Goal: Task Accomplishment & Management: Complete application form

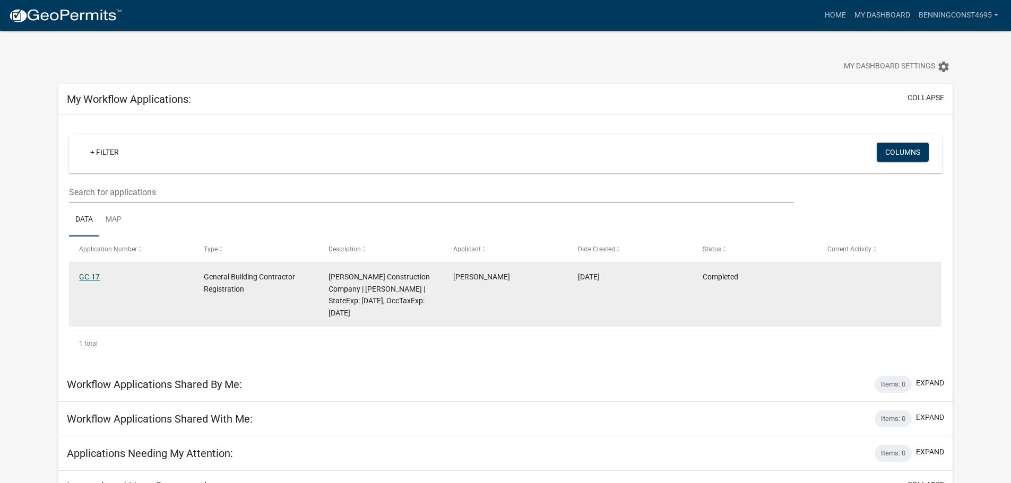
click at [91, 273] on link "GC-17" at bounding box center [89, 277] width 21 height 8
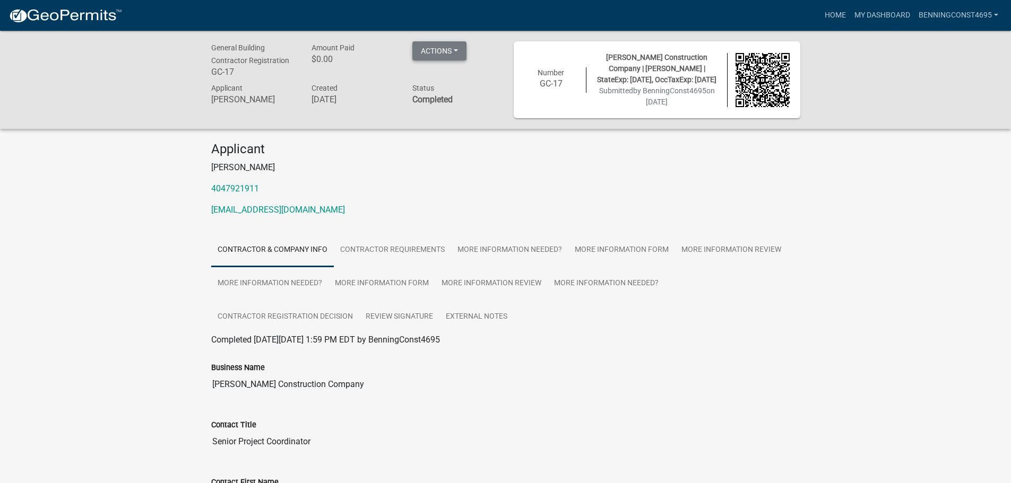
click at [439, 48] on button "Actions" at bounding box center [439, 50] width 54 height 19
click at [761, 359] on div "Business Name [PERSON_NAME] Construction Company" at bounding box center [505, 370] width 589 height 49
click at [967, 11] on link "BenningConst4695" at bounding box center [958, 15] width 88 height 20
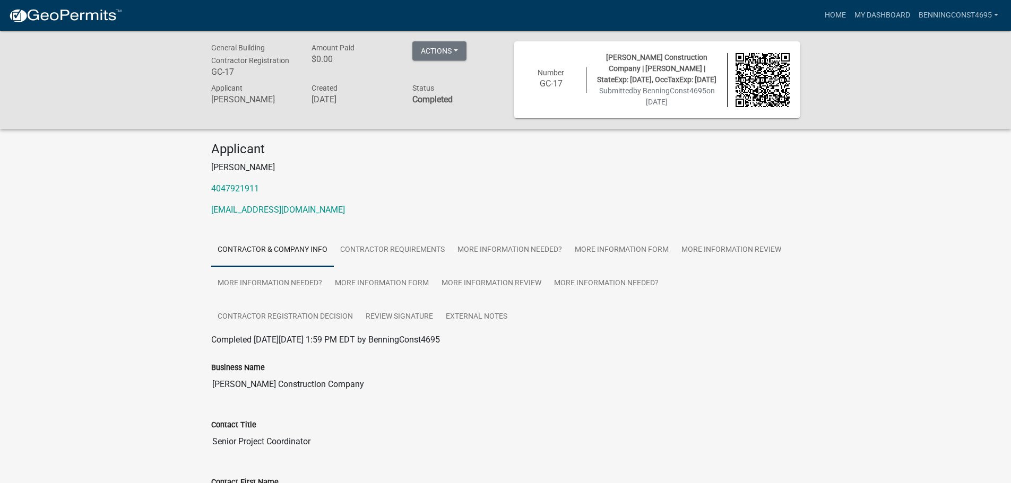
click at [853, 110] on div "General Building Contractor Registration GC-17 Amount Paid $0.00 Actions Printe…" at bounding box center [505, 80] width 1011 height 98
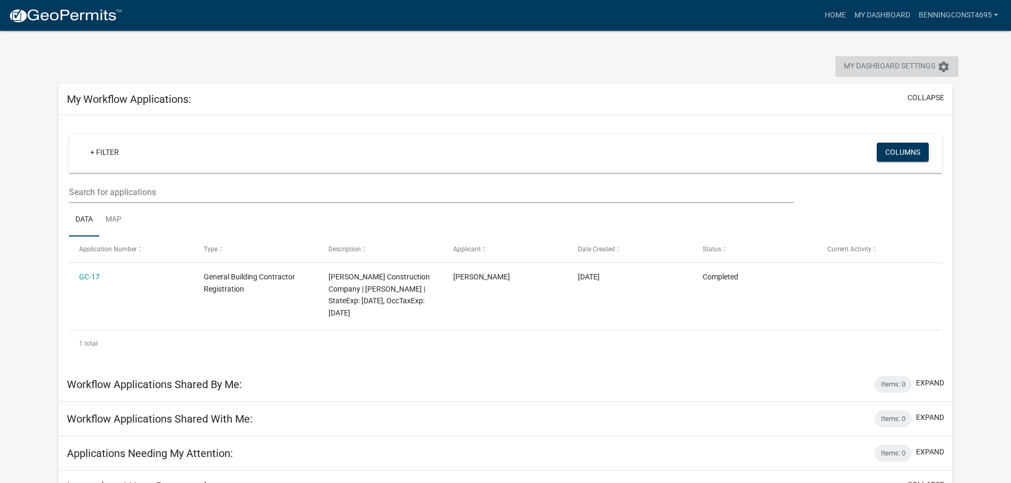
click at [881, 64] on span "My Dashboard Settings" at bounding box center [889, 66] width 91 height 13
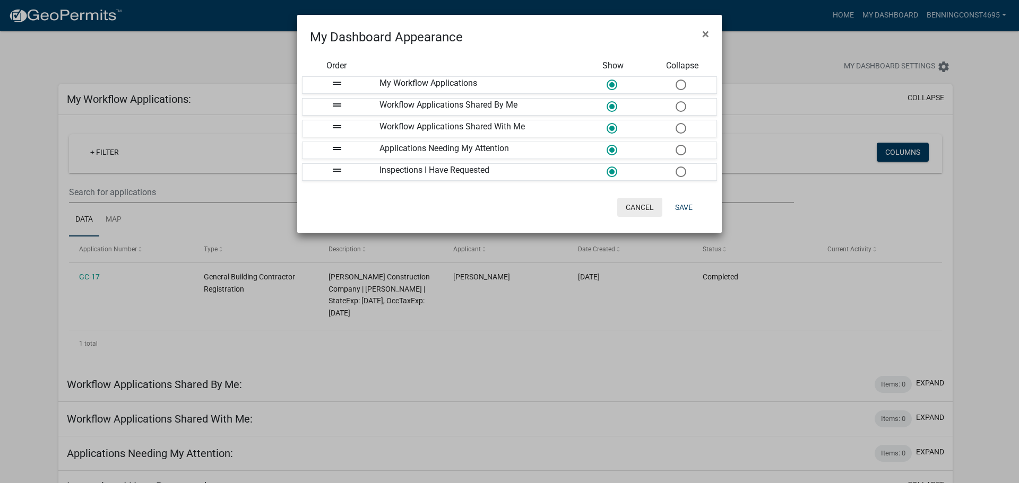
click at [640, 203] on button "Cancel" at bounding box center [639, 207] width 45 height 19
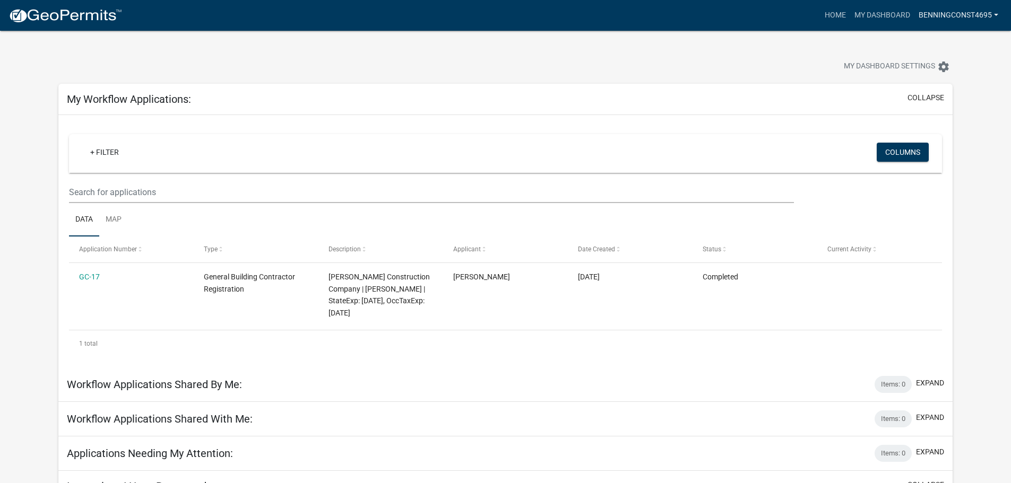
click at [942, 15] on link "BenningConst4695" at bounding box center [958, 15] width 88 height 20
drag, startPoint x: 785, startPoint y: 51, endPoint x: 617, endPoint y: 8, distance: 174.2
click at [785, 51] on div "My Dashboard Settings settings" at bounding box center [505, 55] width 910 height 49
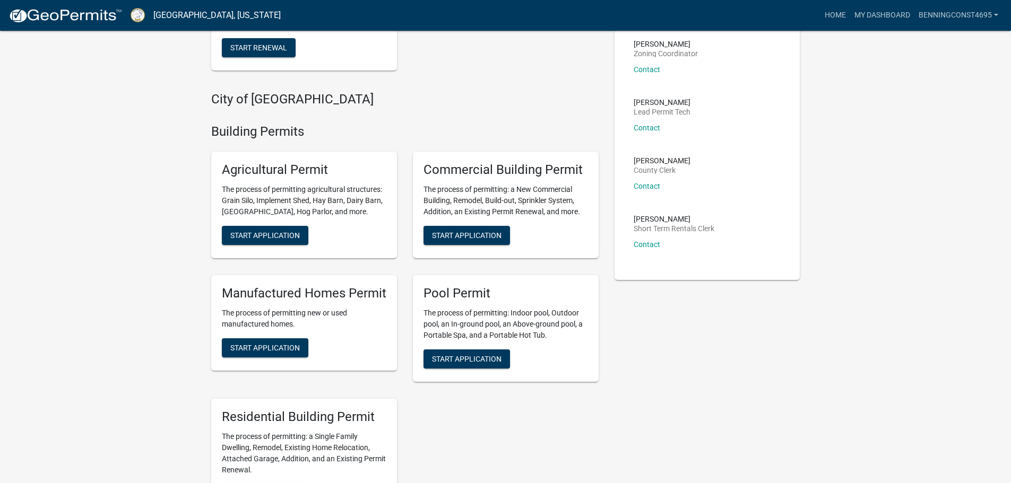
scroll to position [212, 0]
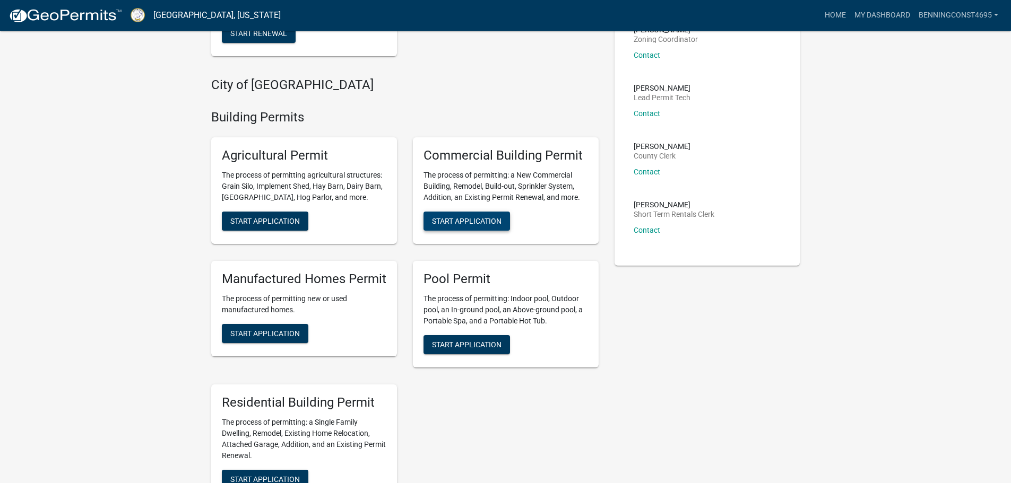
click at [472, 218] on span "Start Application" at bounding box center [467, 221] width 70 height 8
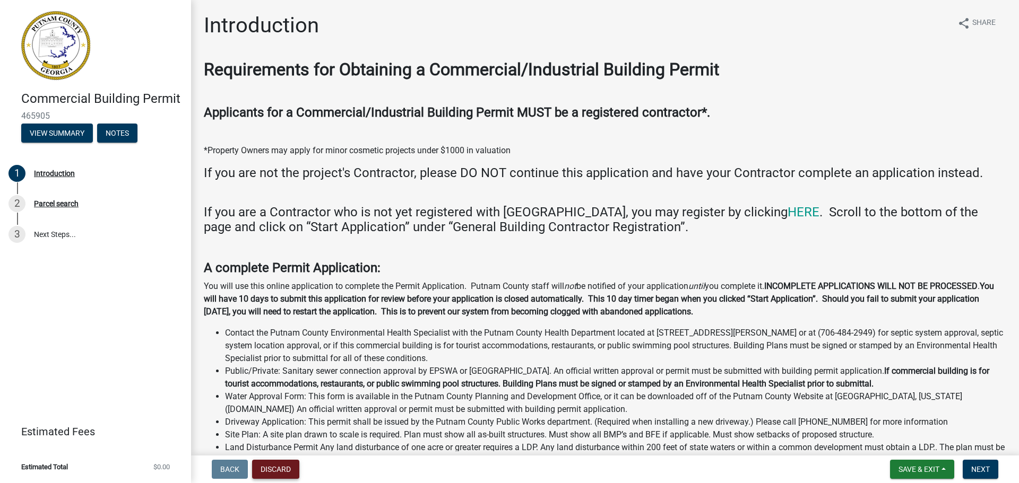
click at [266, 466] on button "Discard" at bounding box center [275, 469] width 47 height 19
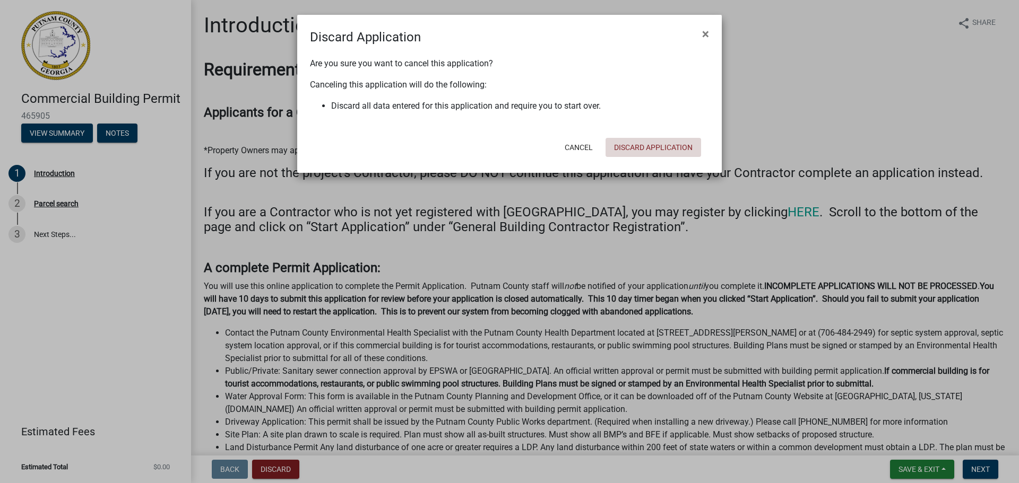
click at [651, 143] on button "Discard Application" at bounding box center [653, 147] width 96 height 19
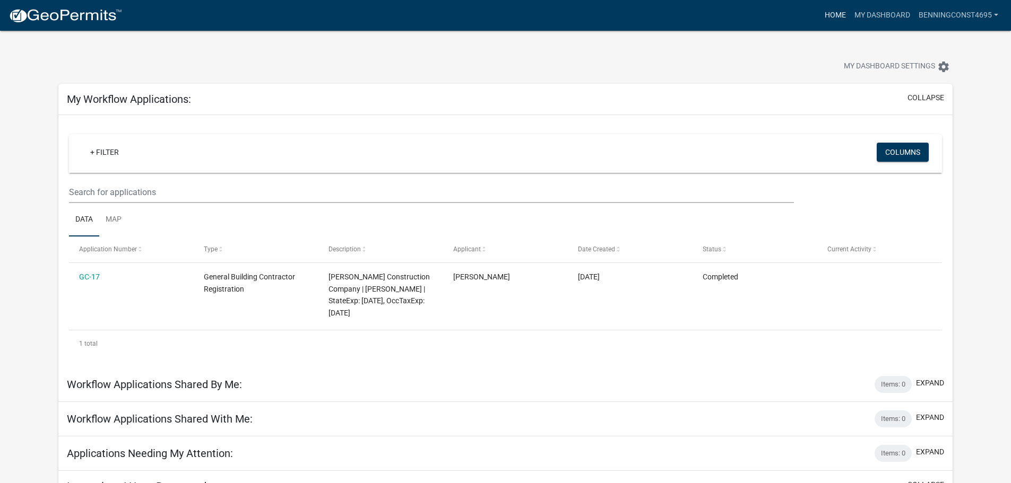
click at [823, 19] on link "Home" at bounding box center [835, 15] width 30 height 20
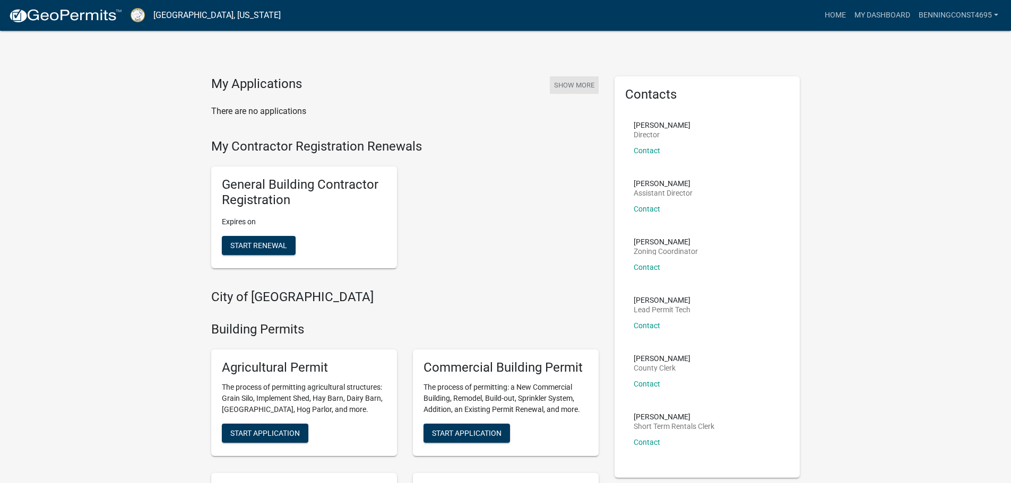
click at [566, 85] on button "Show More" at bounding box center [574, 85] width 49 height 18
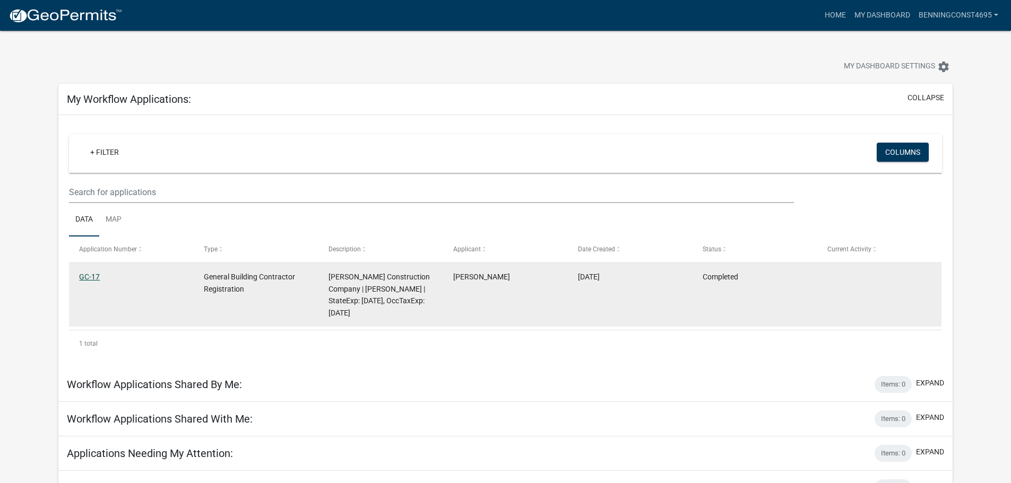
click at [86, 277] on link "GC-17" at bounding box center [89, 277] width 21 height 8
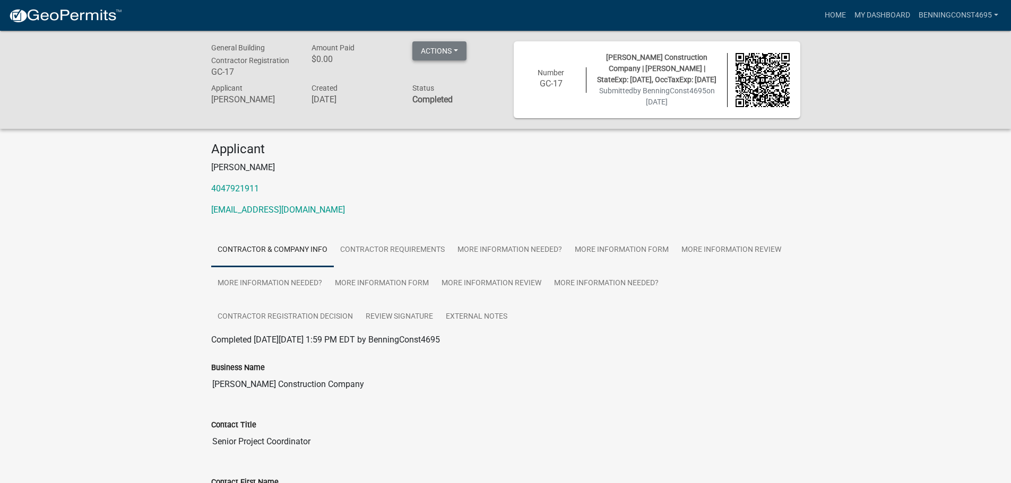
click at [447, 50] on button "Actions" at bounding box center [439, 50] width 54 height 19
click at [832, 12] on link "Home" at bounding box center [835, 15] width 30 height 20
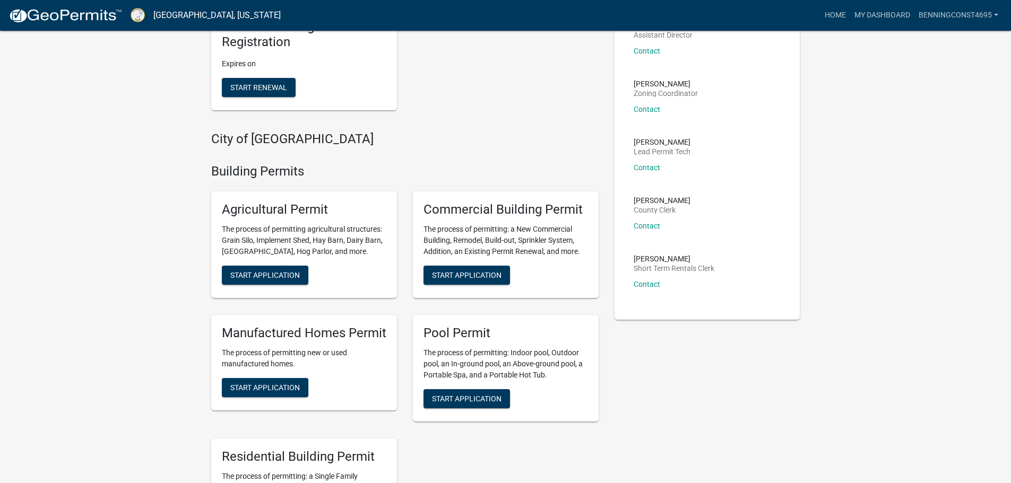
scroll to position [159, 0]
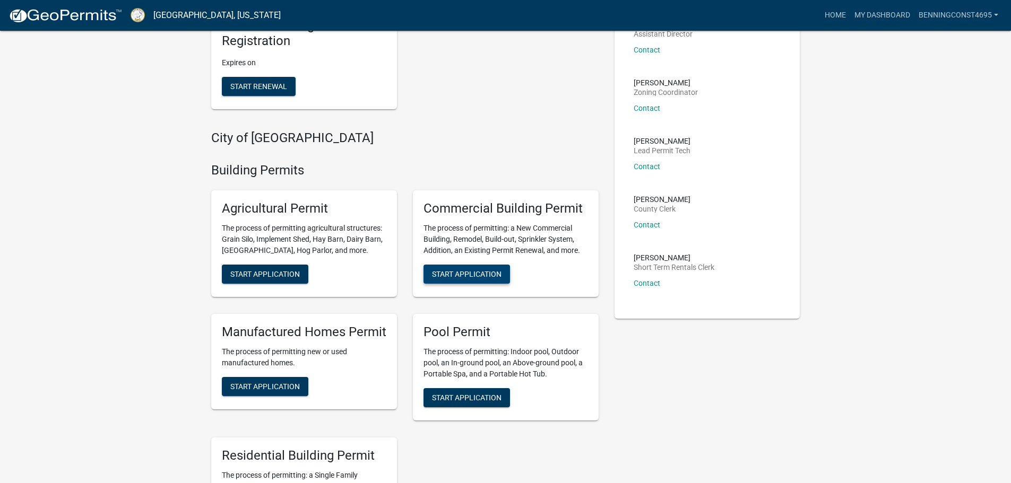
click at [483, 274] on span "Start Application" at bounding box center [467, 274] width 70 height 8
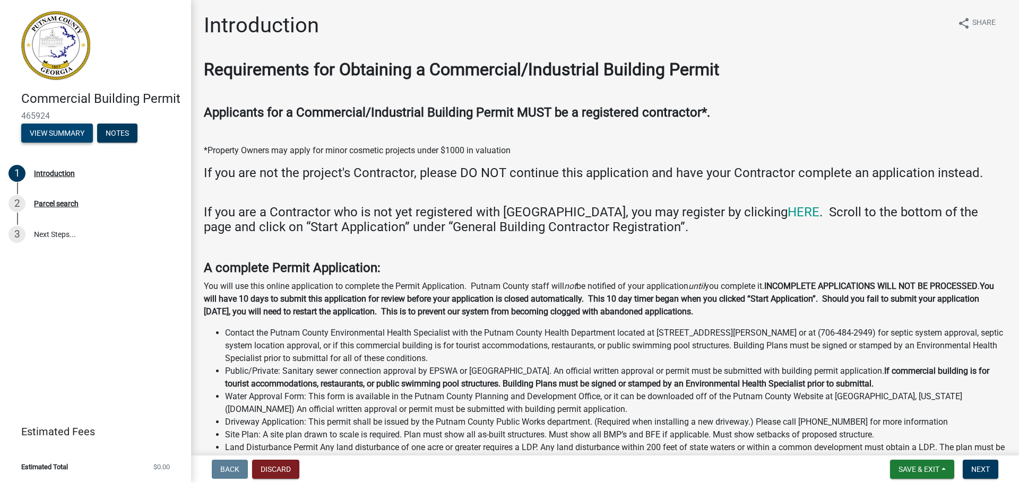
click at [49, 127] on button "View Summary" at bounding box center [57, 133] width 72 height 19
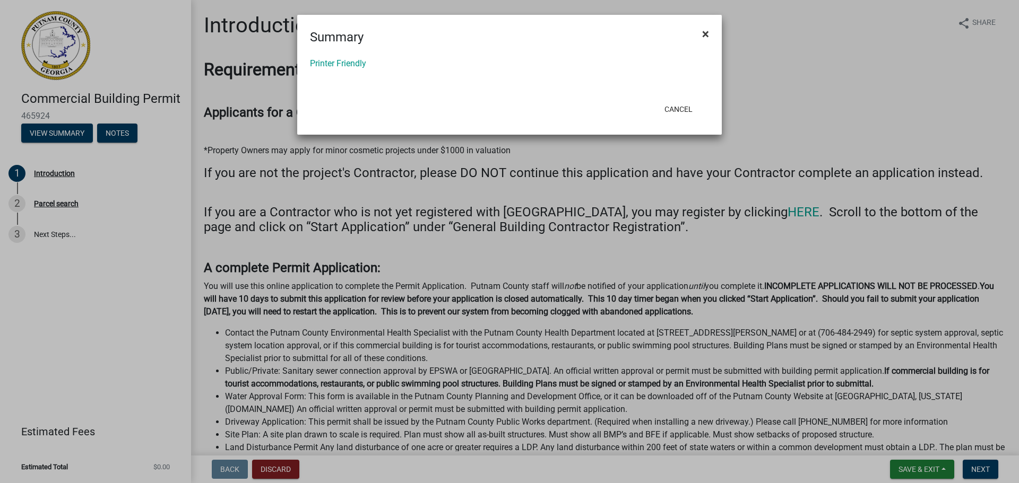
click at [705, 32] on span "×" at bounding box center [705, 34] width 7 height 15
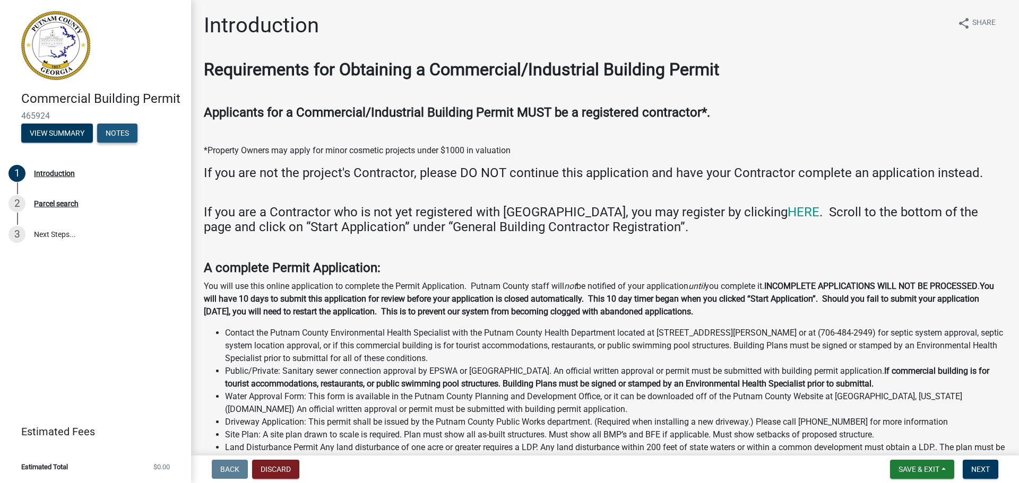
click at [123, 133] on button "Notes" at bounding box center [117, 133] width 40 height 19
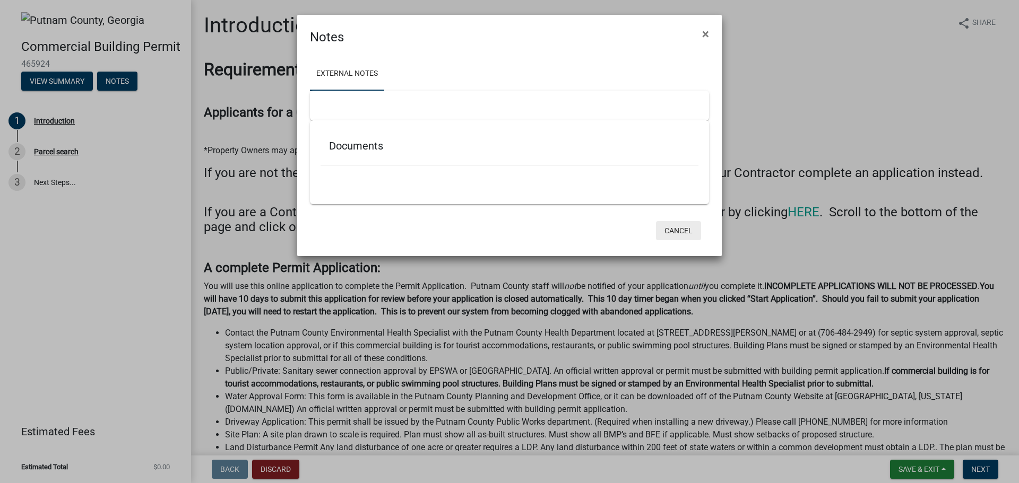
click at [681, 238] on button "Cancel" at bounding box center [678, 230] width 45 height 19
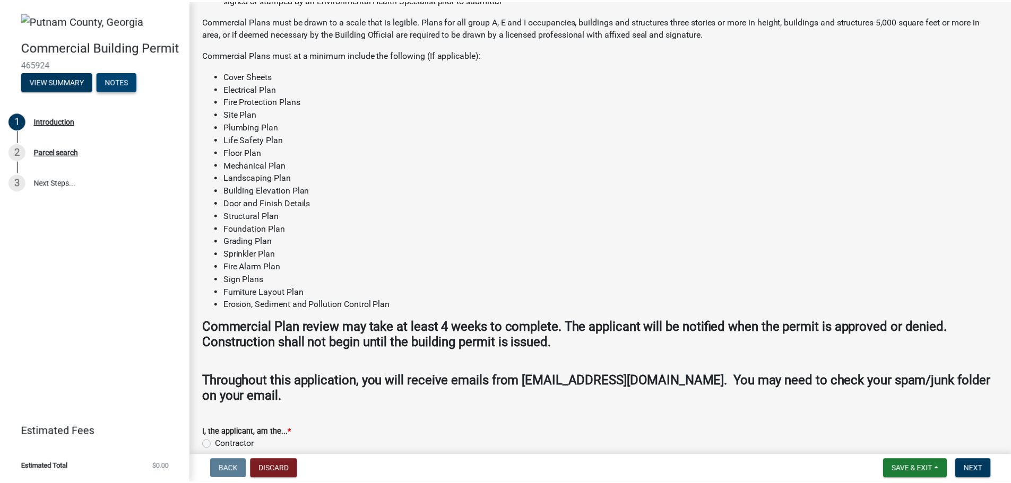
scroll to position [669, 0]
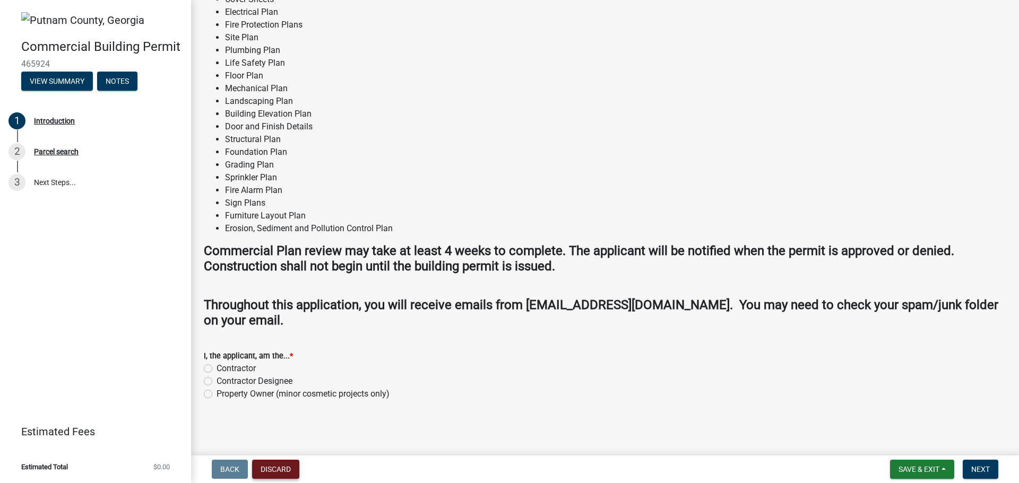
click at [276, 466] on button "Discard" at bounding box center [275, 469] width 47 height 19
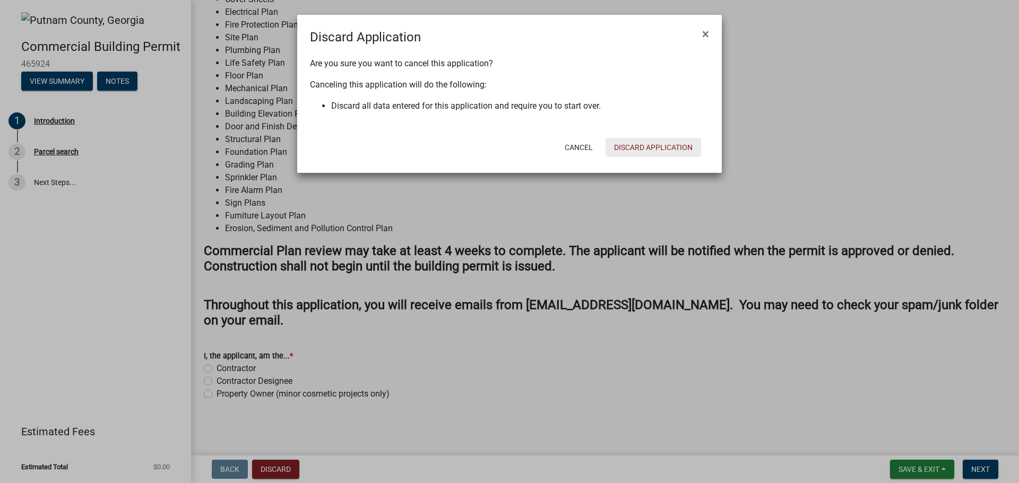
click at [646, 146] on button "Discard Application" at bounding box center [653, 147] width 96 height 19
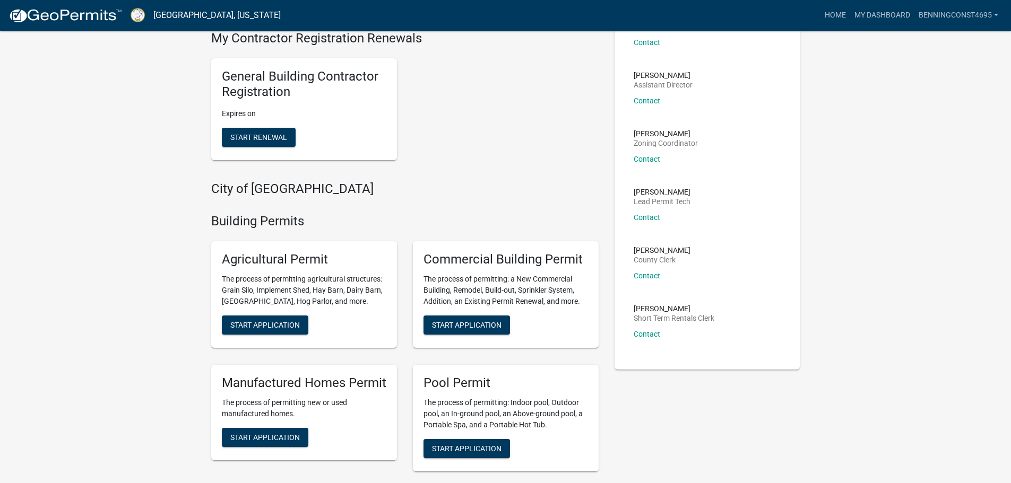
scroll to position [106, 0]
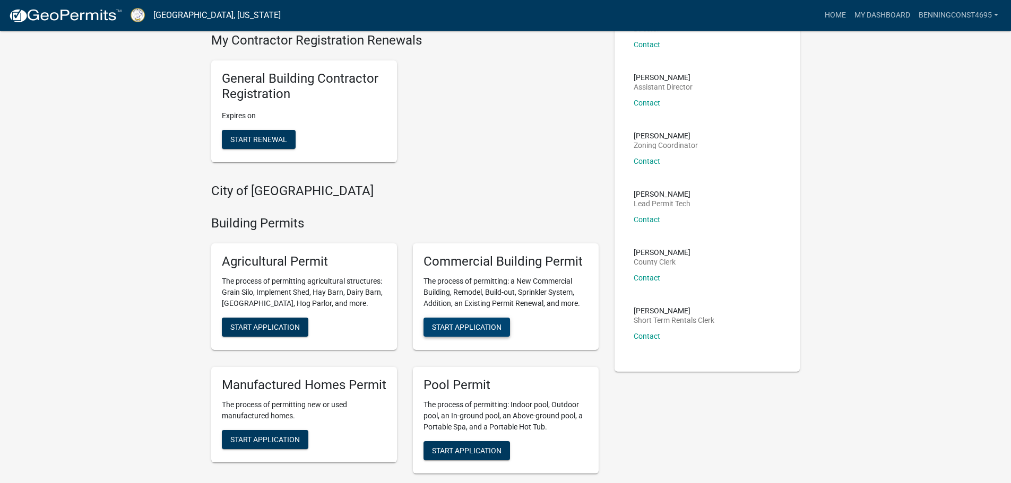
click at [470, 328] on span "Start Application" at bounding box center [467, 327] width 70 height 8
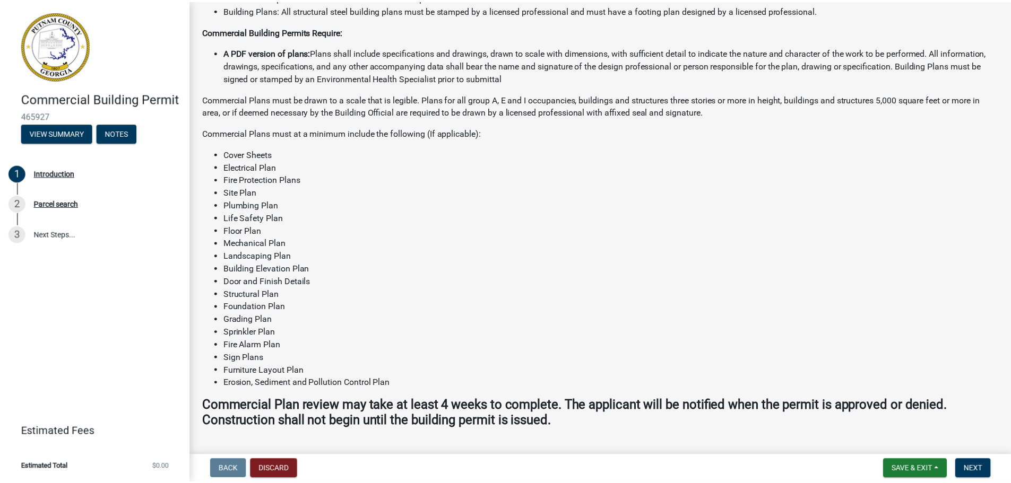
scroll to position [531, 0]
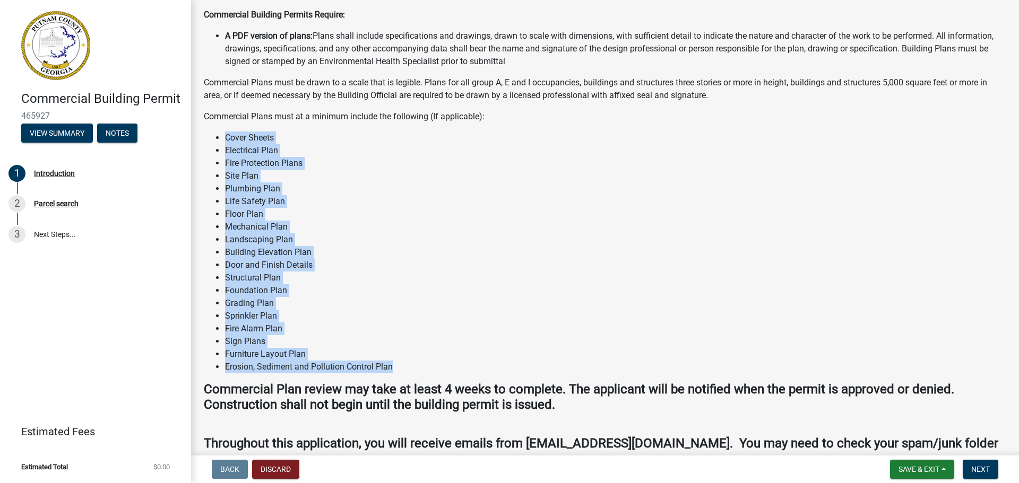
drag, startPoint x: 415, startPoint y: 367, endPoint x: 227, endPoint y: 140, distance: 295.8
click at [227, 140] on ul "Cover Sheets Electrical Plan Fire Protection Plans Site Plan Plumbing Plan Life…" at bounding box center [605, 253] width 802 height 242
copy ul "Cover Sheets Electrical Plan Fire Protection Plans Site Plan Plumbing Plan Life…"
click at [287, 469] on button "Discard" at bounding box center [275, 469] width 47 height 19
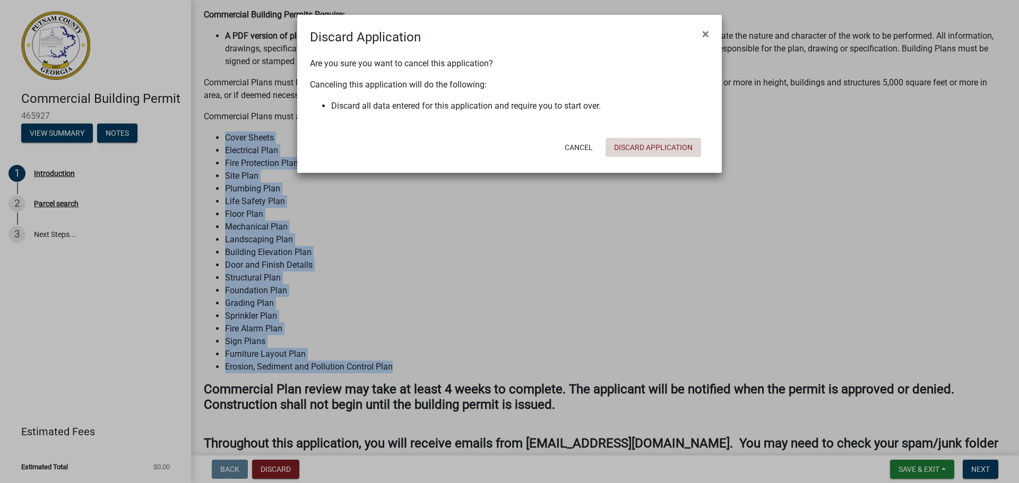
click at [696, 143] on button "Discard Application" at bounding box center [653, 147] width 96 height 19
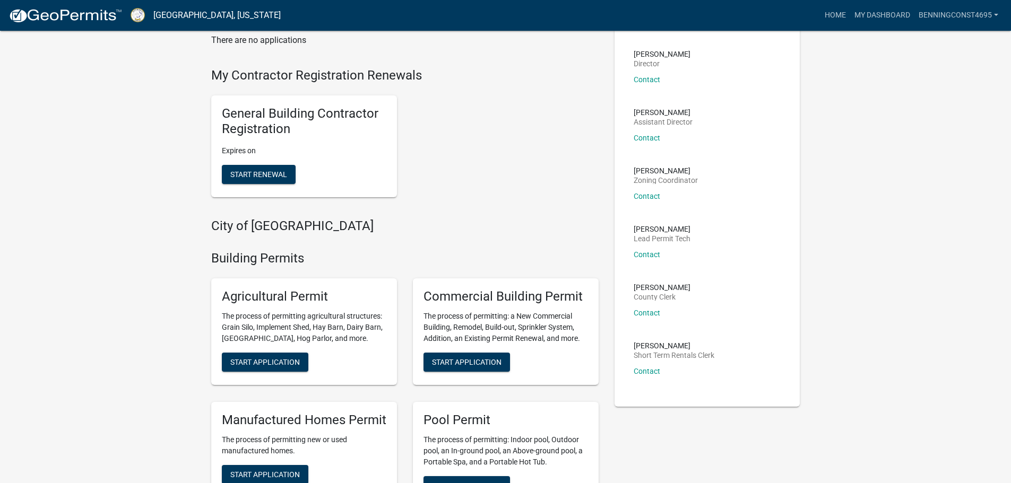
scroll to position [106, 0]
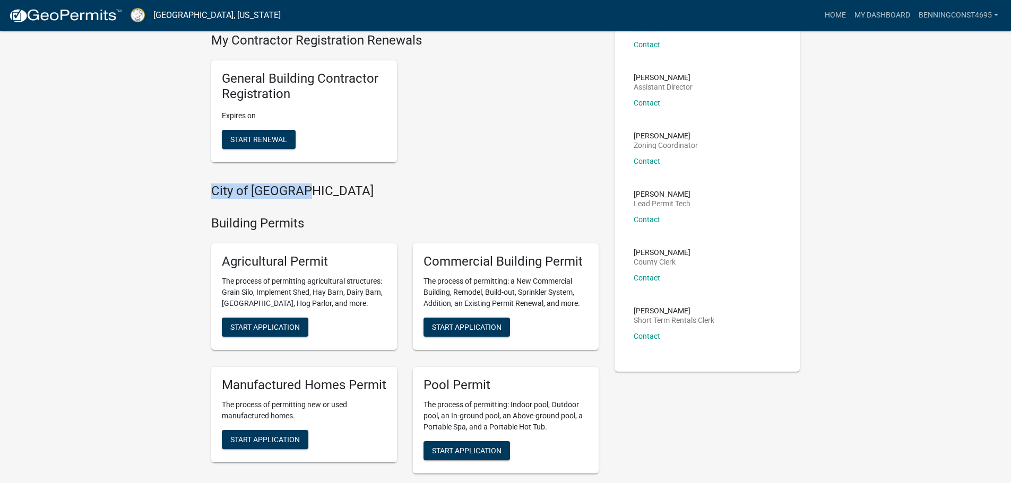
drag, startPoint x: 214, startPoint y: 188, endPoint x: 332, endPoint y: 189, distance: 118.3
click at [332, 189] on h4 "City of Eatonton" at bounding box center [404, 191] width 387 height 15
click at [224, 201] on div "City of Eatonton" at bounding box center [404, 194] width 387 height 20
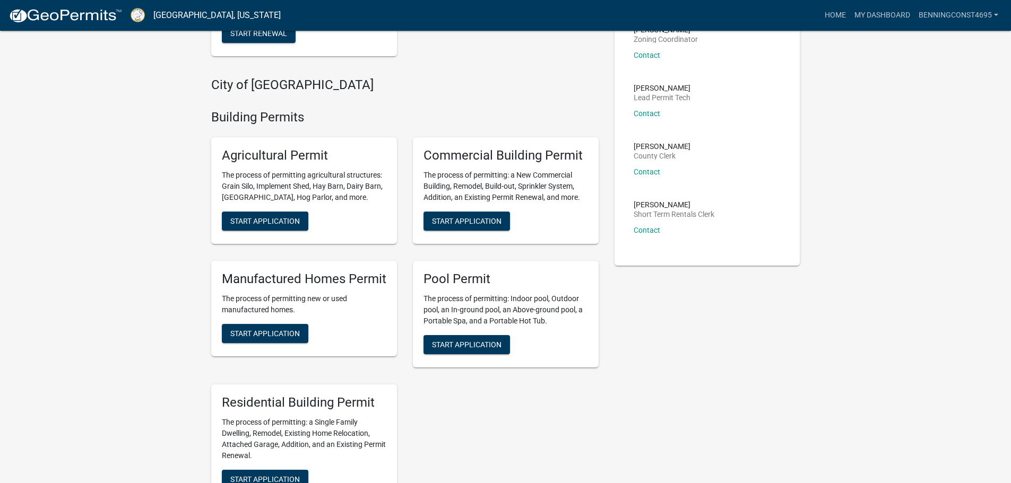
scroll to position [265, 0]
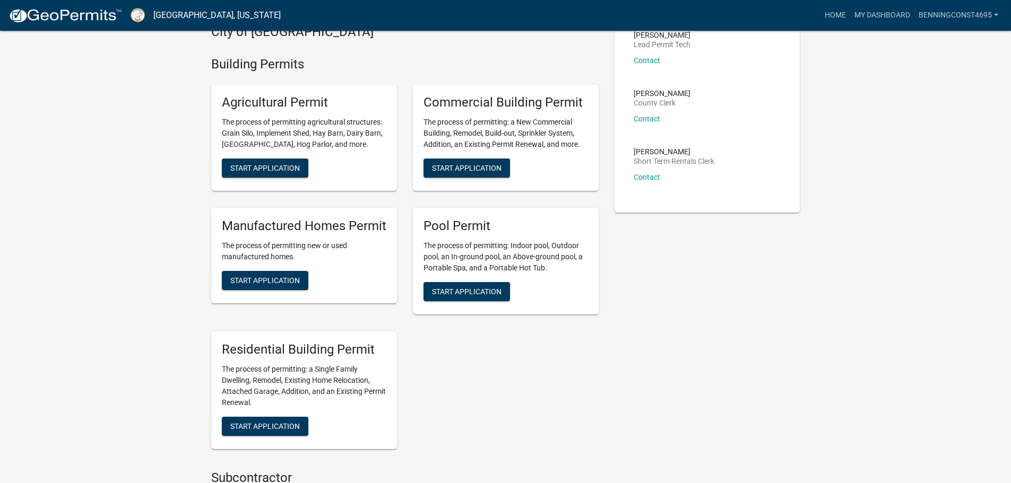
click at [466, 389] on div "Agricultural Permit The process of permitting agricultural structures: Grain Si…" at bounding box center [404, 266] width 403 height 381
